Goal: Check status: Check status

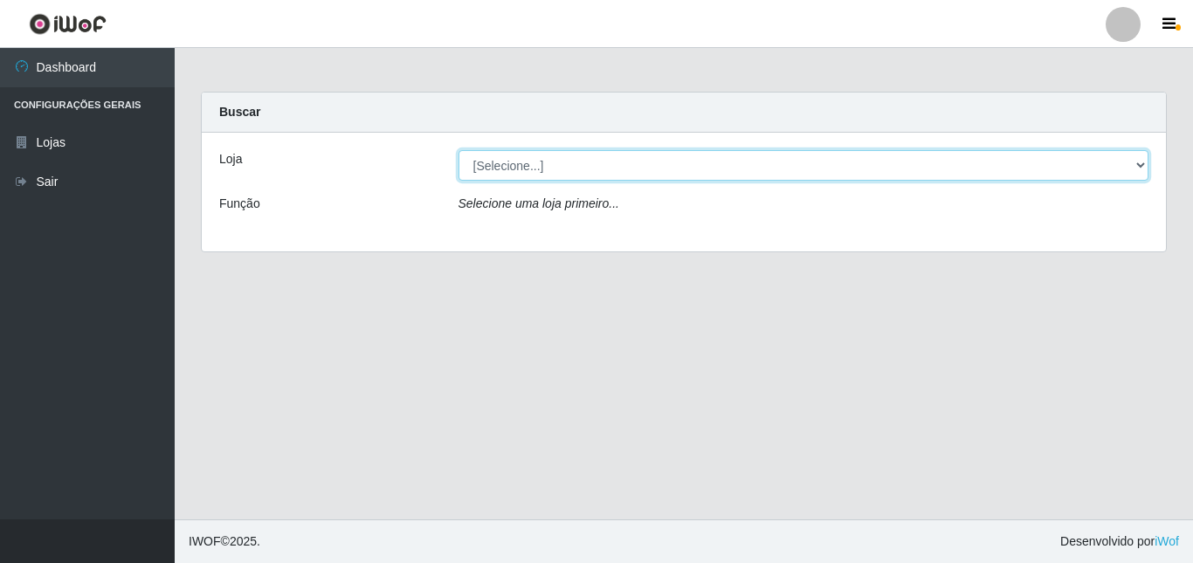
drag, startPoint x: 1140, startPoint y: 168, endPoint x: 1107, endPoint y: 180, distance: 35.4
click at [1140, 168] on select "[Selecione...] BomQueSó Agreste - Loja 3" at bounding box center [803, 165] width 691 height 31
select select "215"
click at [458, 150] on select "[Selecione...] BomQueSó Agreste - Loja 3" at bounding box center [803, 165] width 691 height 31
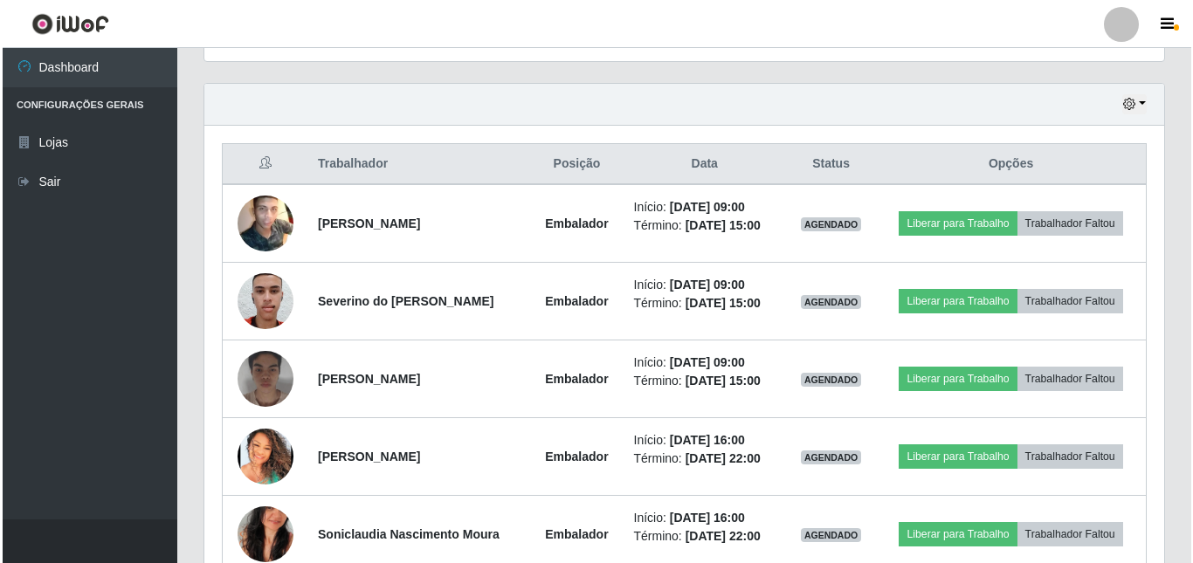
scroll to position [611, 0]
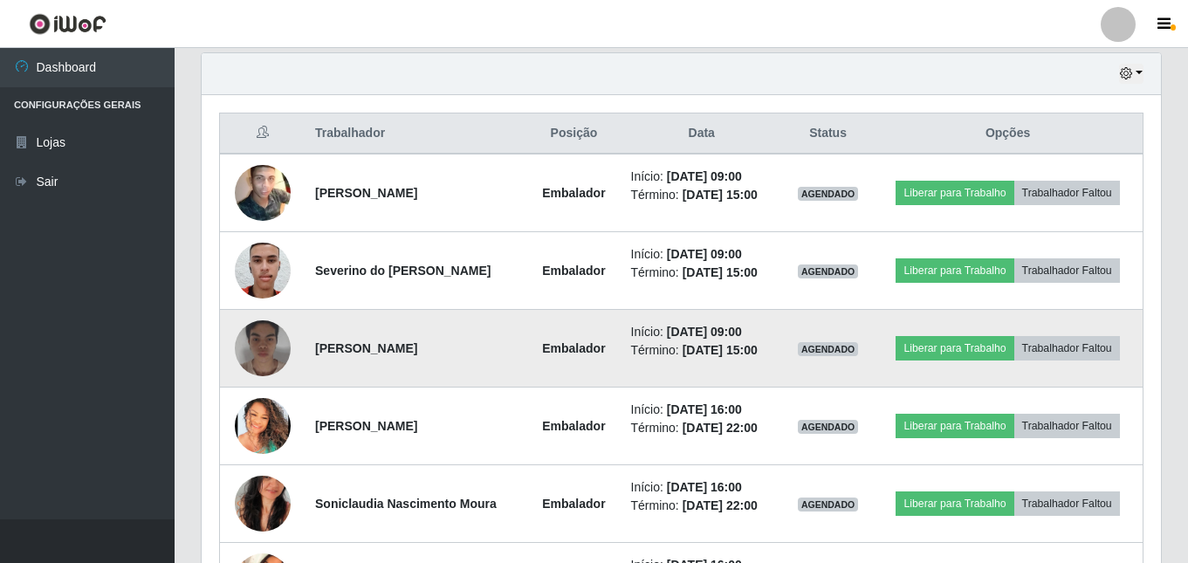
click at [246, 351] on img at bounding box center [263, 348] width 56 height 70
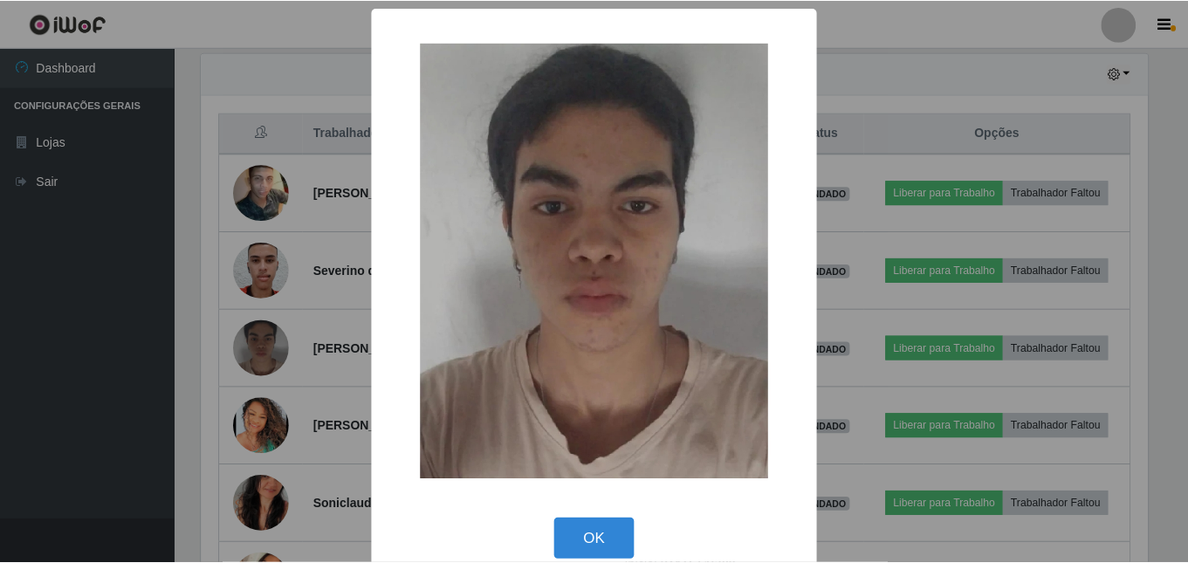
scroll to position [362, 951]
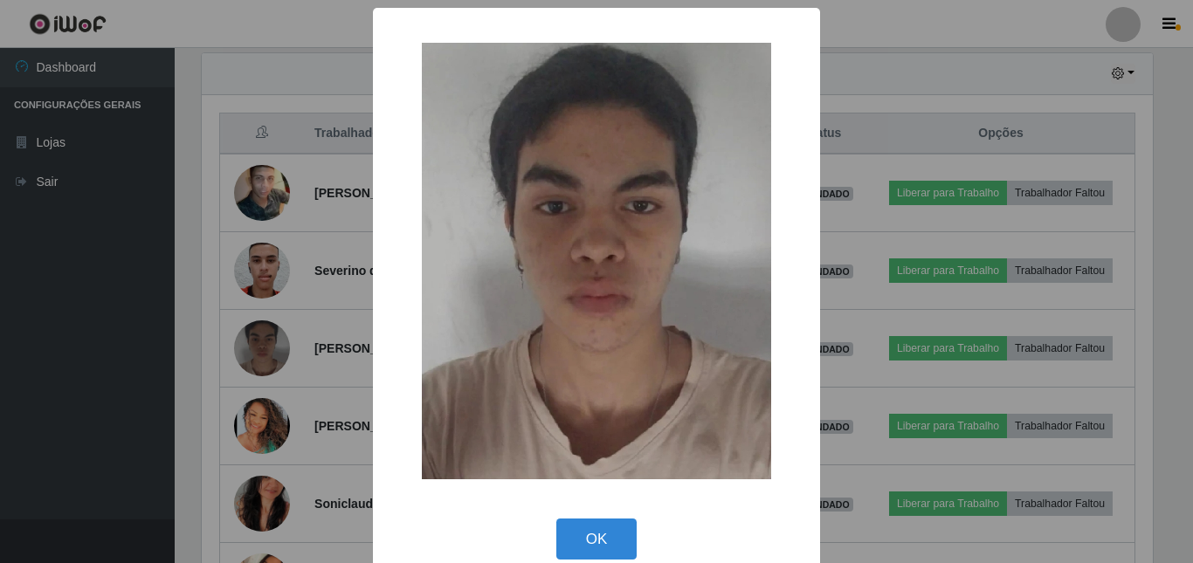
click at [211, 277] on div "× OK Cancel" at bounding box center [596, 281] width 1193 height 563
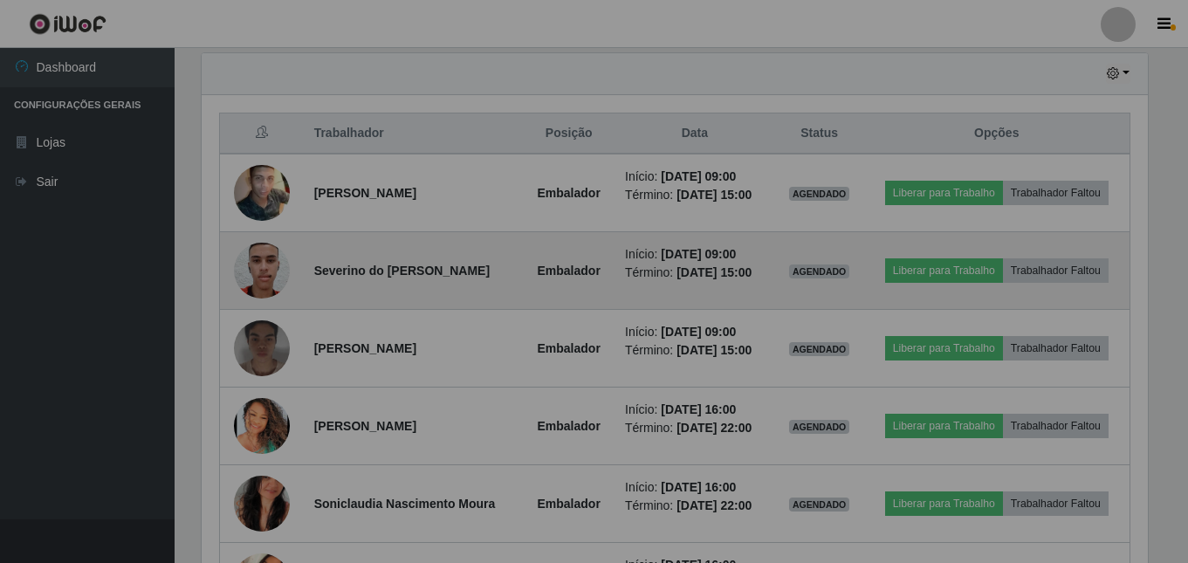
scroll to position [362, 960]
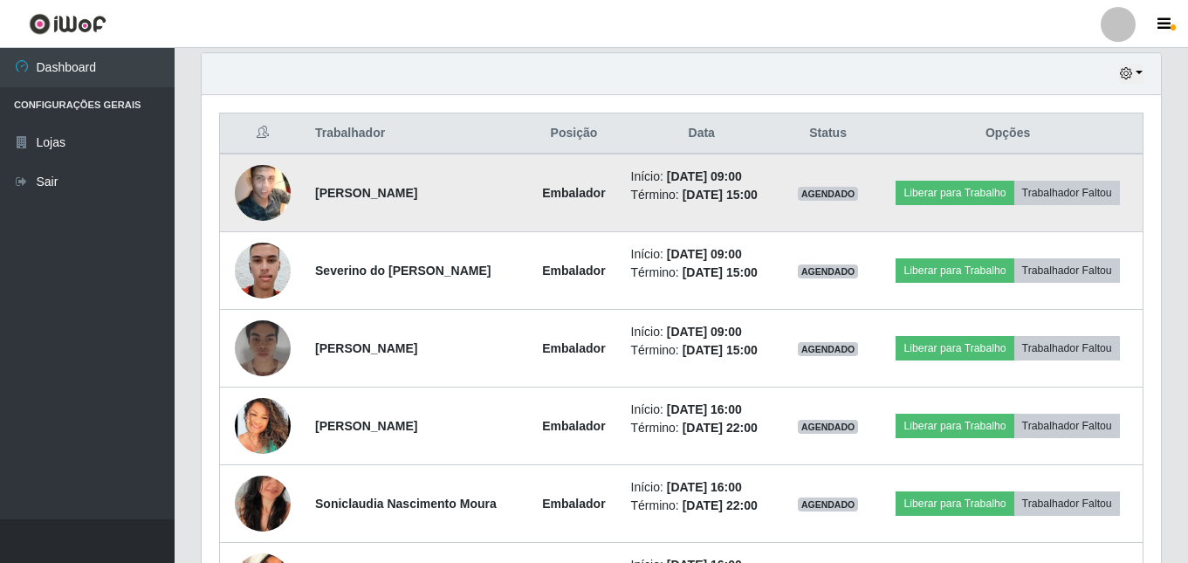
click at [267, 189] on img at bounding box center [263, 193] width 56 height 70
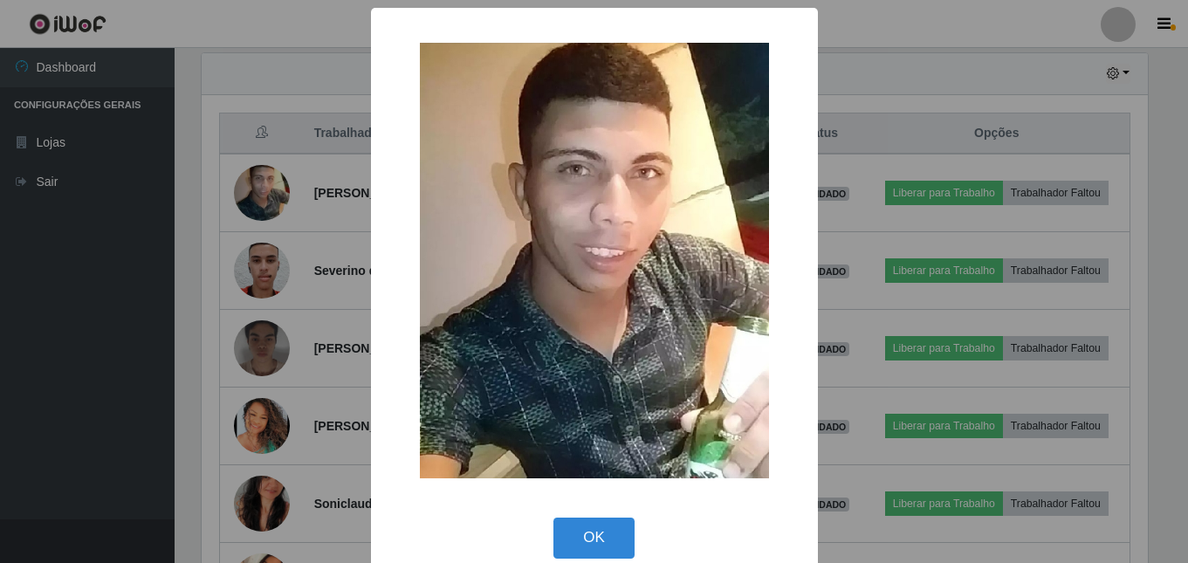
scroll to position [362, 951]
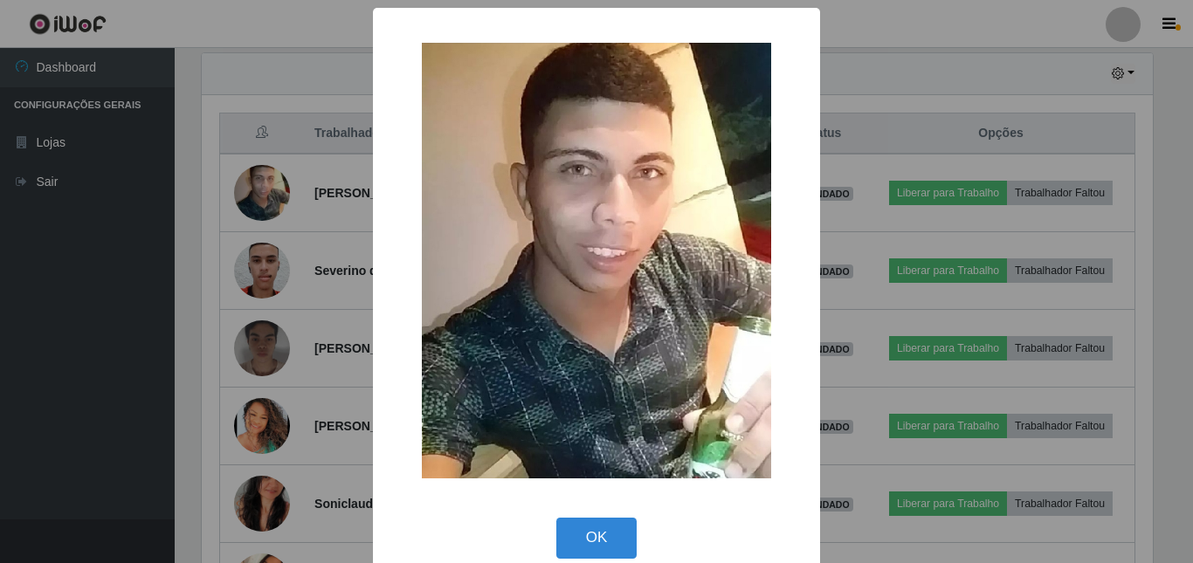
click at [225, 174] on div "× OK Cancel" at bounding box center [596, 281] width 1193 height 563
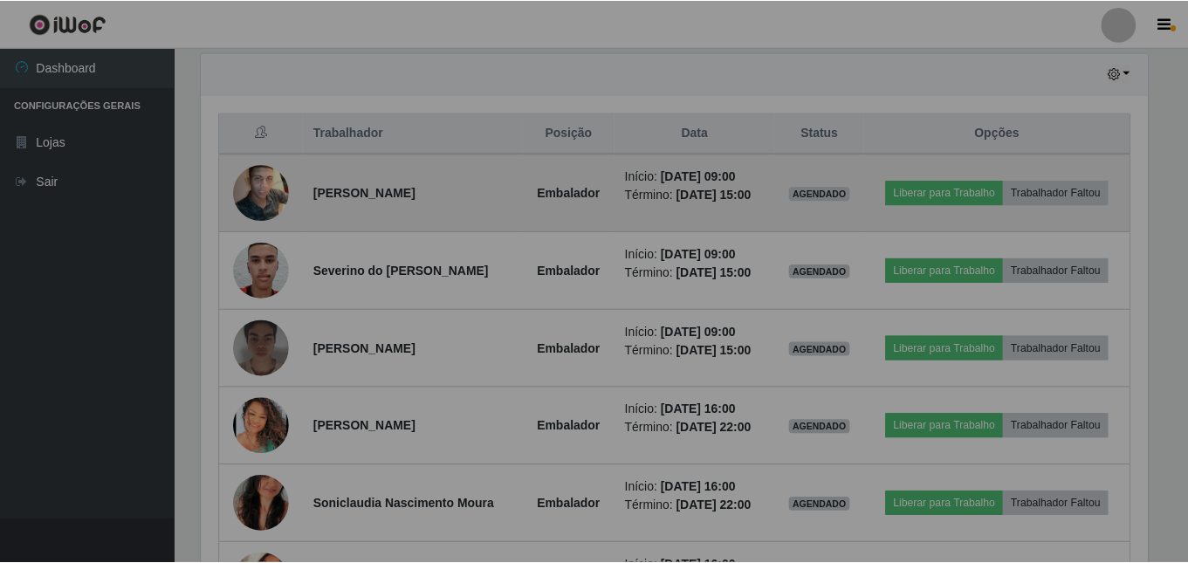
scroll to position [362, 960]
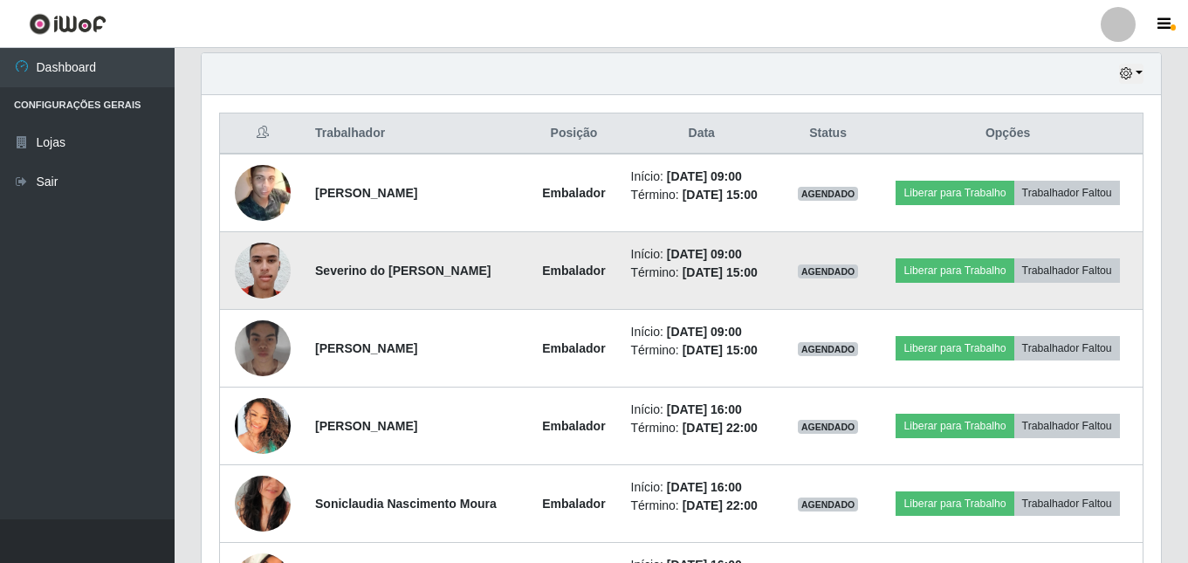
click at [272, 266] on img at bounding box center [263, 270] width 56 height 74
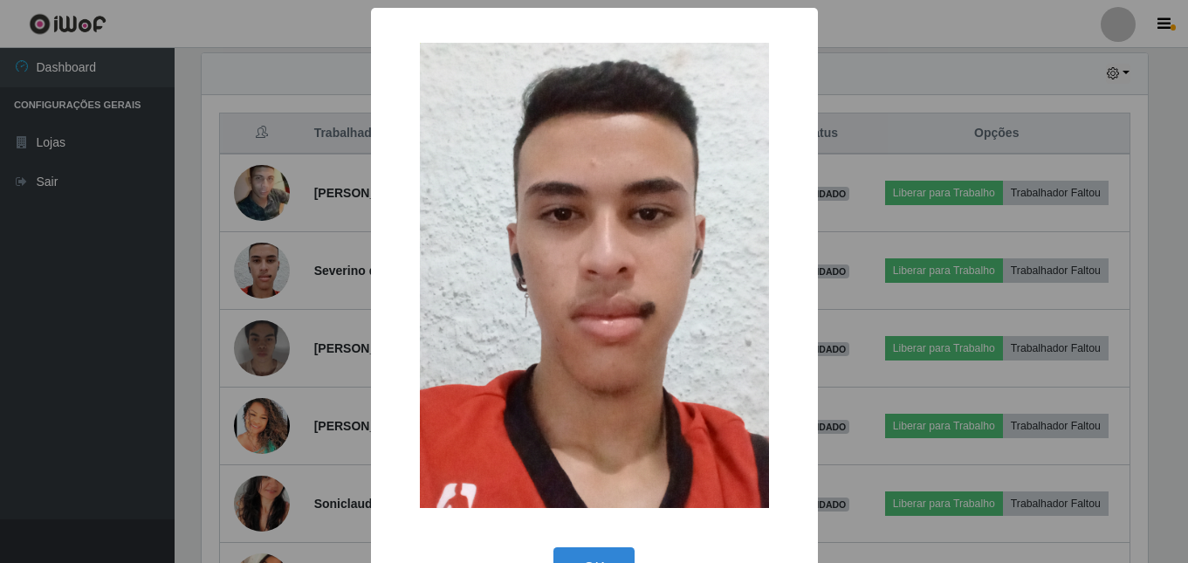
scroll to position [362, 951]
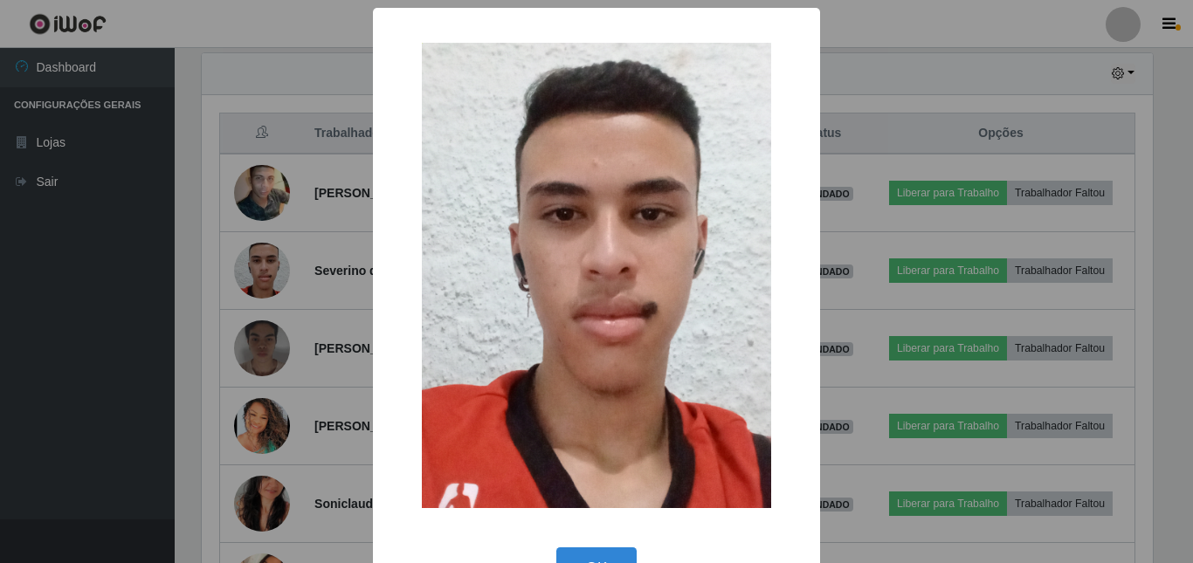
click at [229, 204] on div "× OK Cancel" at bounding box center [596, 281] width 1193 height 563
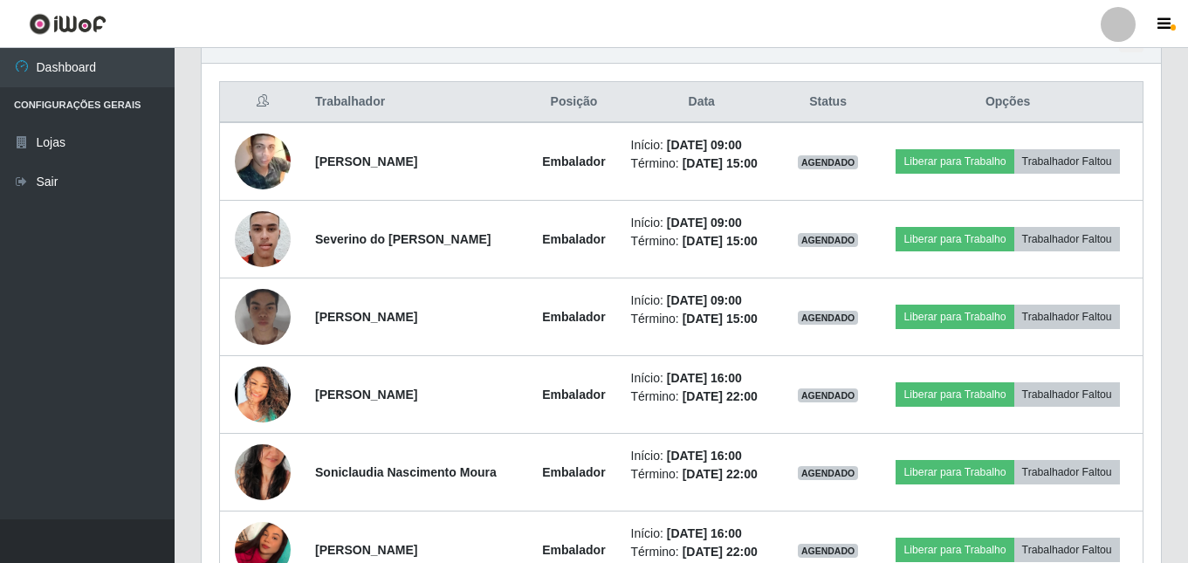
scroll to position [611, 0]
